Goal: Task Accomplishment & Management: Use online tool/utility

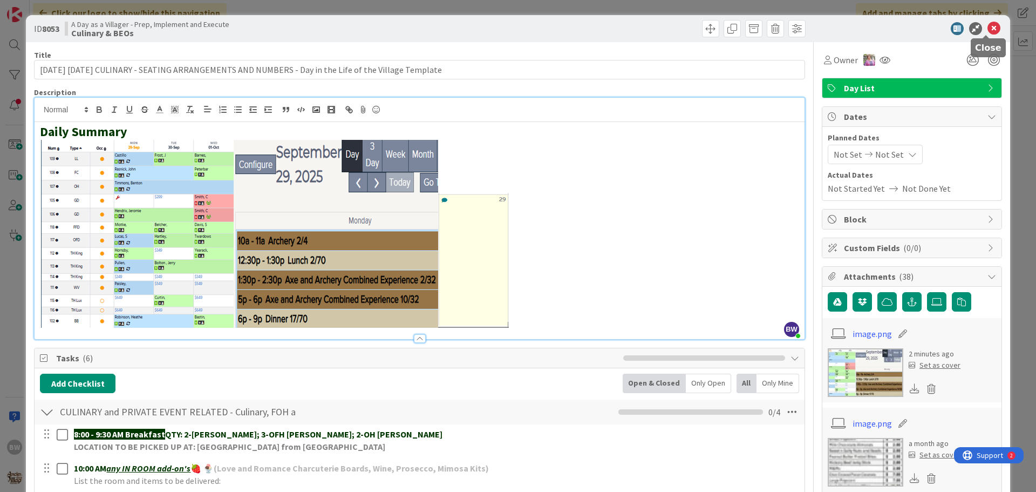
click at [988, 30] on icon at bounding box center [994, 28] width 13 height 13
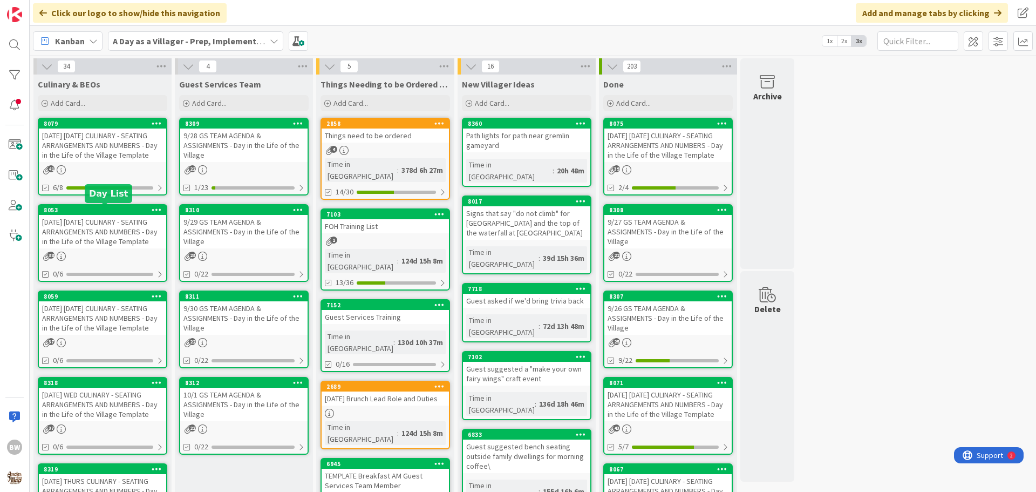
click at [94, 211] on div "8053" at bounding box center [105, 210] width 123 height 8
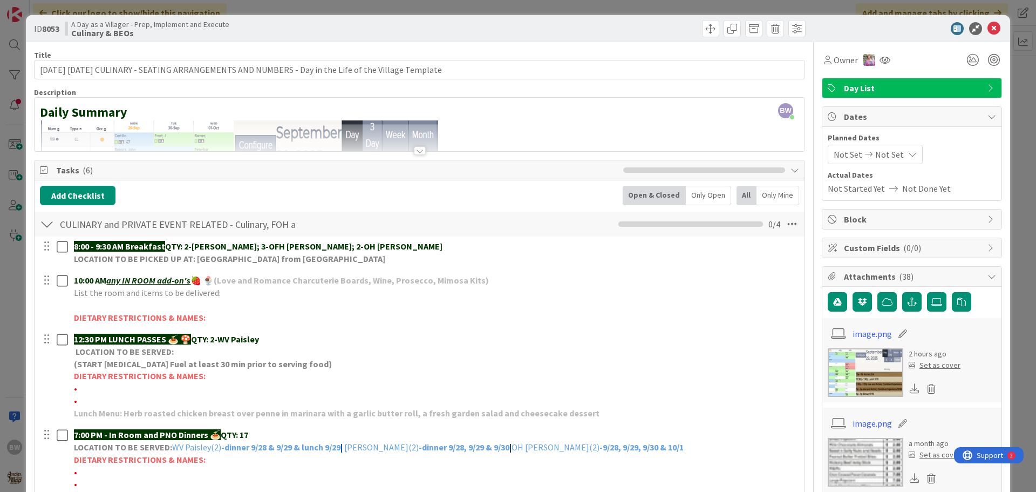
click at [416, 152] on div at bounding box center [420, 150] width 12 height 9
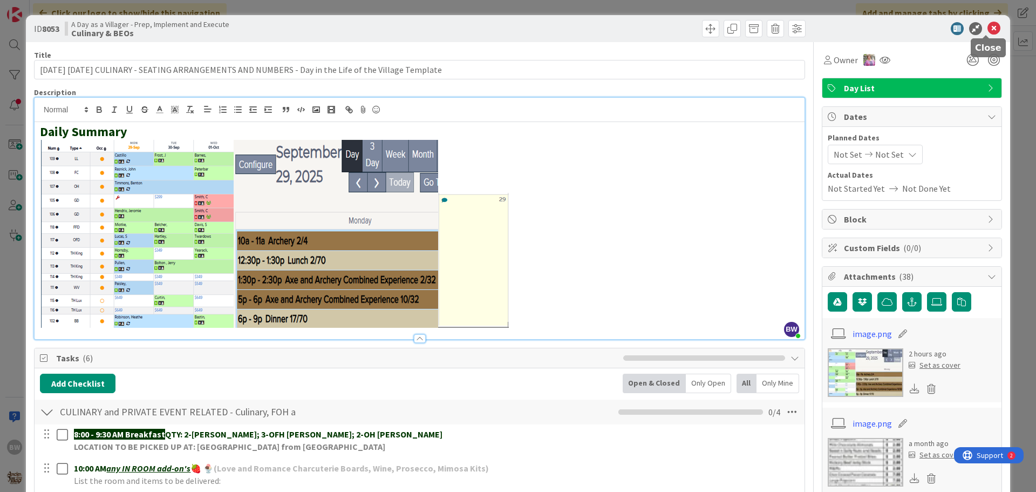
click at [988, 26] on icon at bounding box center [994, 28] width 13 height 13
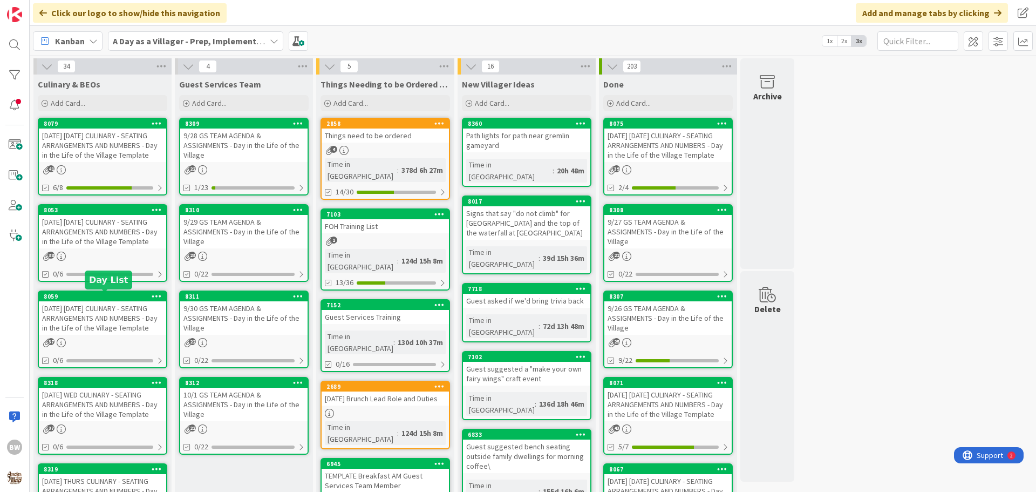
click at [100, 297] on div "8059" at bounding box center [105, 296] width 123 height 8
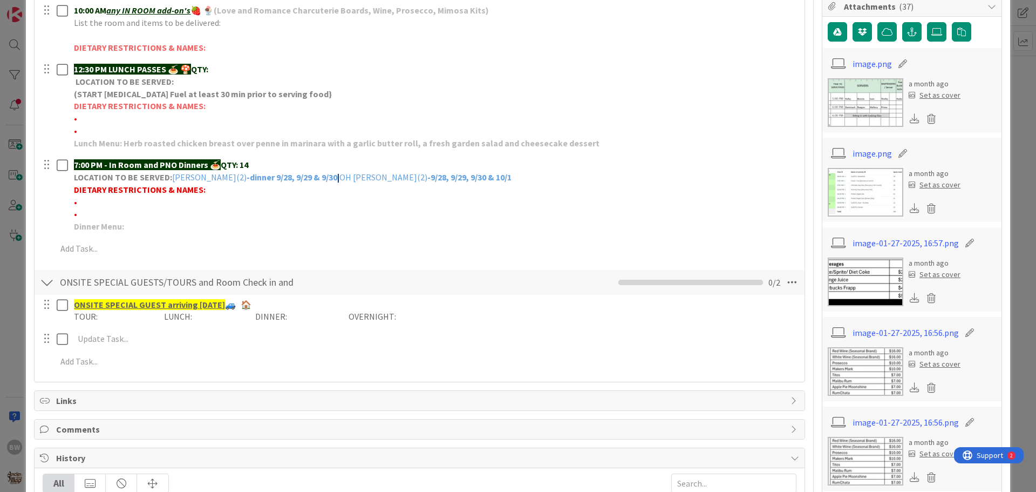
scroll to position [54, 0]
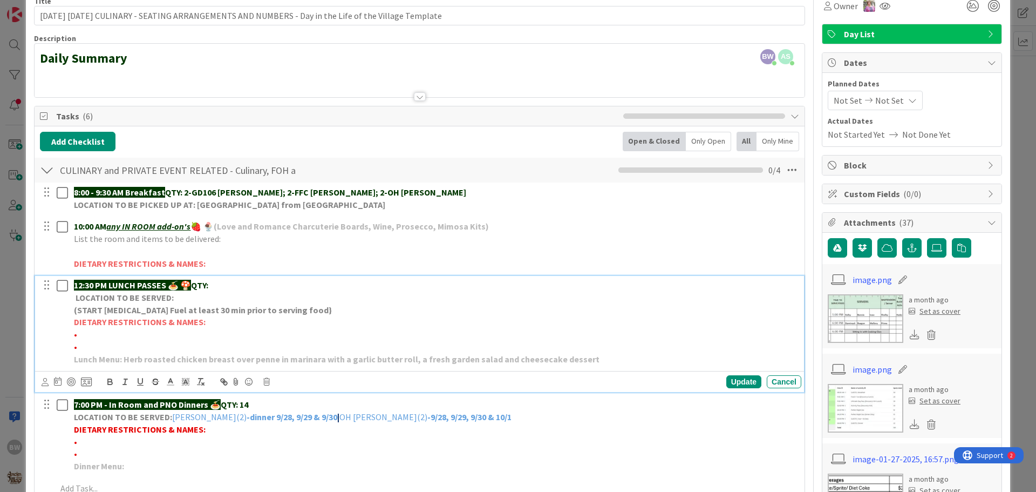
click at [237, 281] on p "12:30 PM LUNCH PASSES 🍝 🍄 QTY:" at bounding box center [435, 285] width 723 height 12
click at [739, 378] on div "Update" at bounding box center [743, 381] width 35 height 13
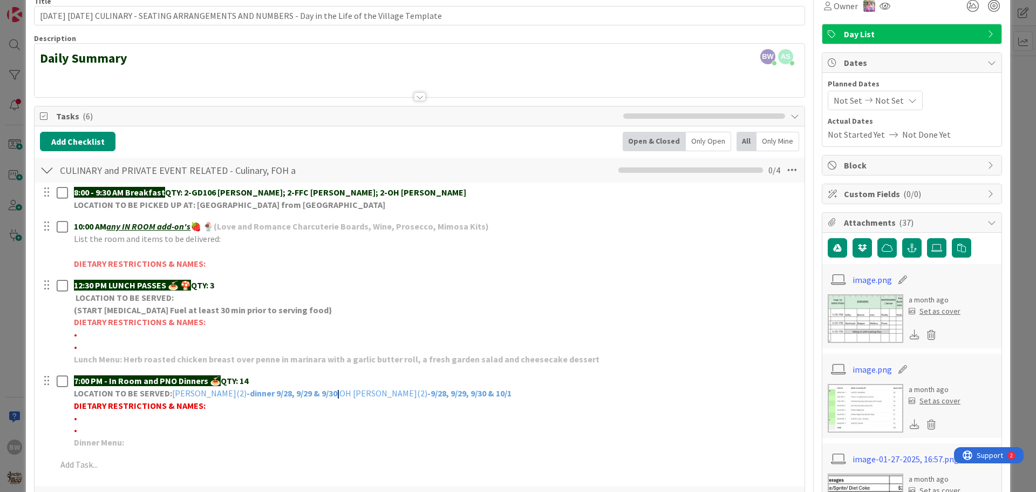
scroll to position [270, 0]
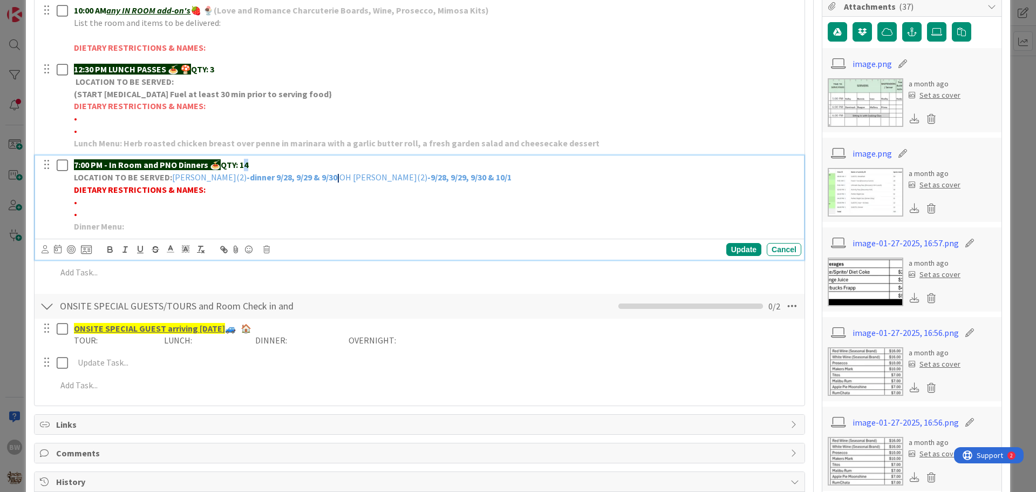
click at [247, 163] on strong "QTY: 14" at bounding box center [235, 164] width 28 height 11
click at [735, 245] on div "Update" at bounding box center [743, 249] width 35 height 13
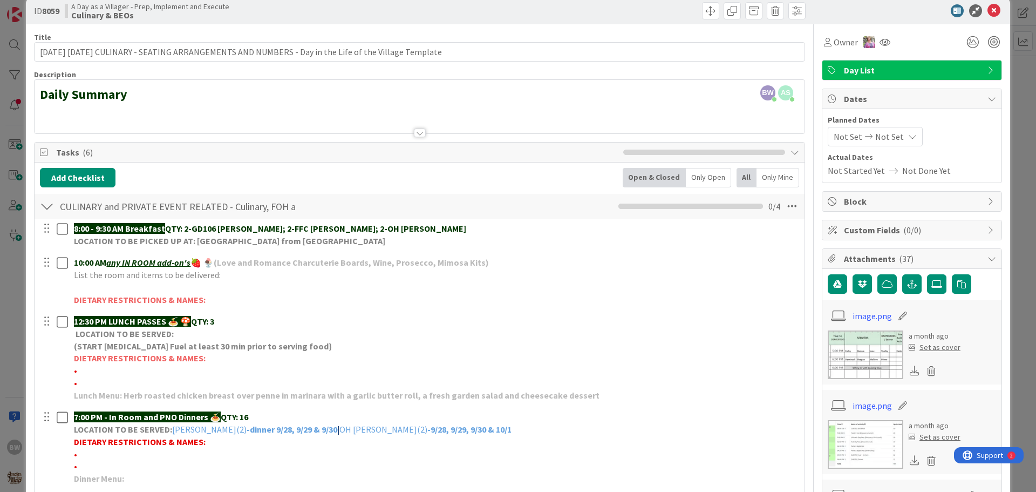
scroll to position [0, 0]
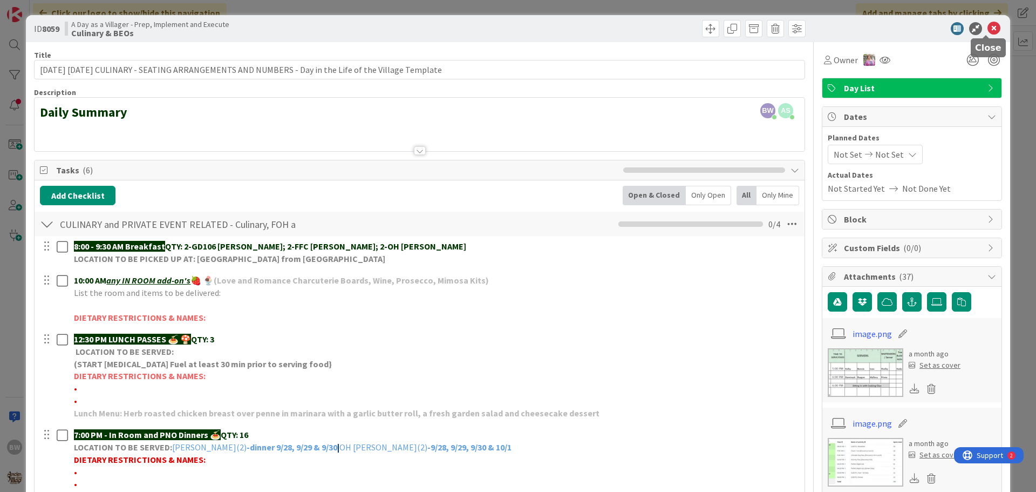
click at [990, 28] on icon at bounding box center [994, 28] width 13 height 13
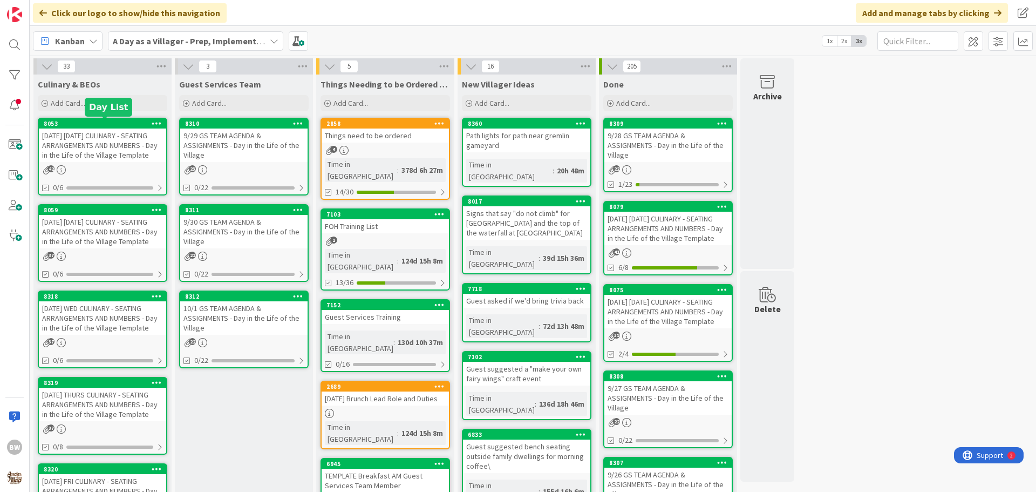
click at [103, 123] on div "8053" at bounding box center [105, 124] width 123 height 8
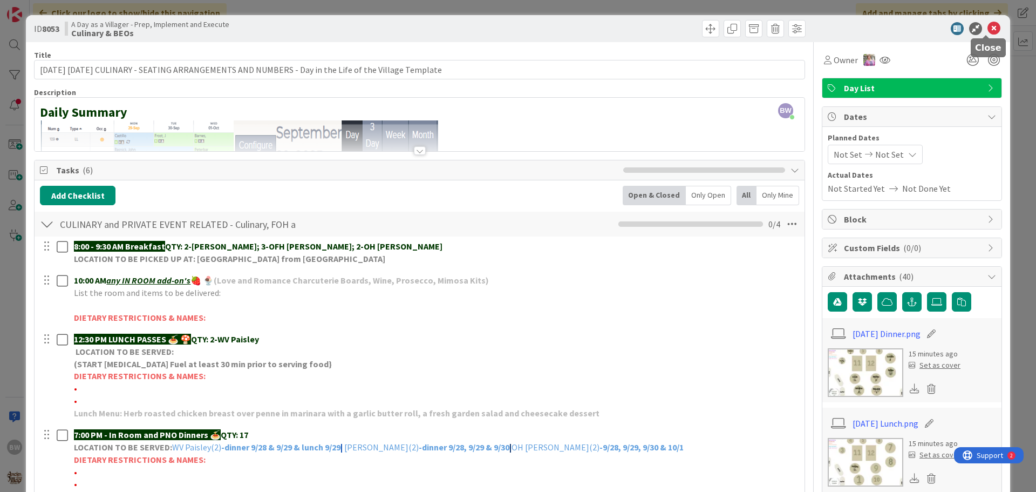
click at [988, 27] on icon at bounding box center [994, 28] width 13 height 13
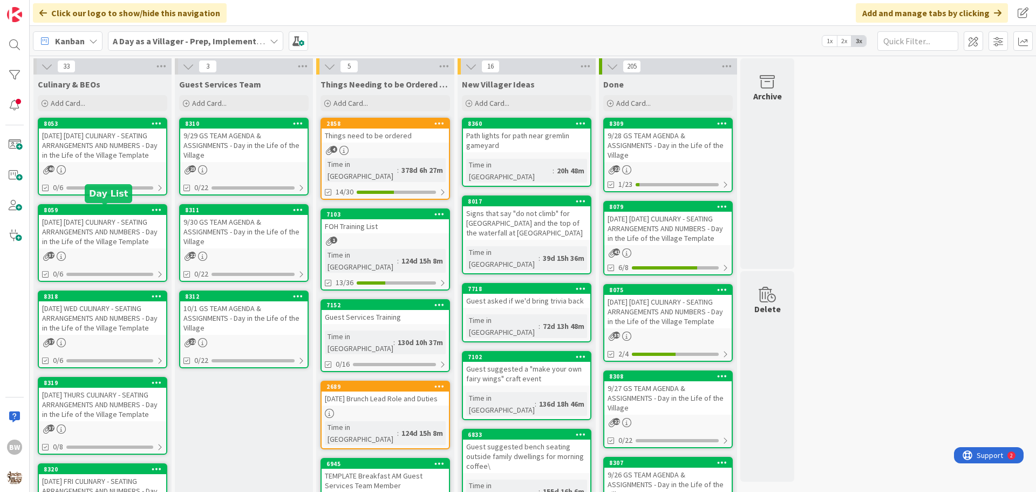
click at [94, 212] on div "8059" at bounding box center [105, 210] width 123 height 8
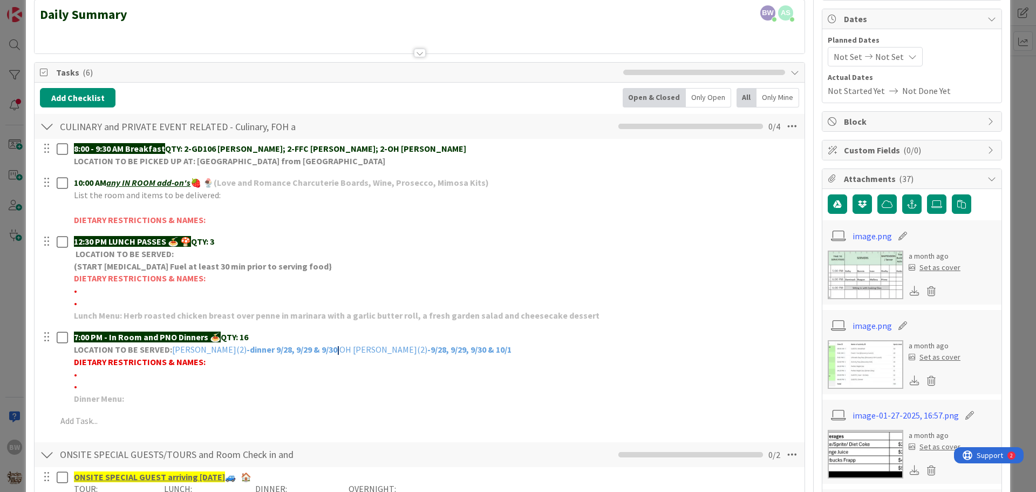
scroll to position [108, 0]
